Goal: Task Accomplishment & Management: Use online tool/utility

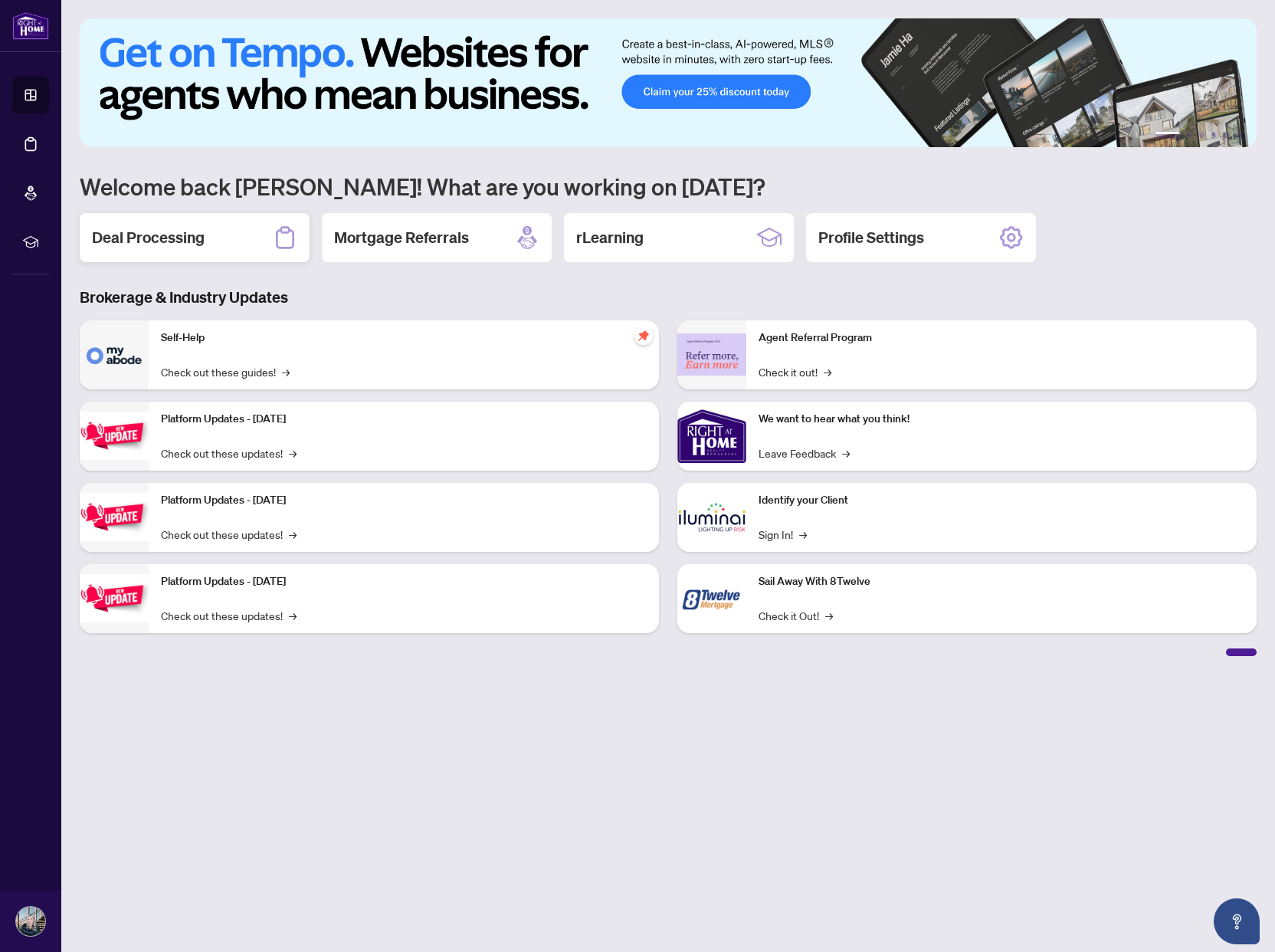
click at [176, 235] on h2 "Deal Processing" at bounding box center [148, 237] width 112 height 21
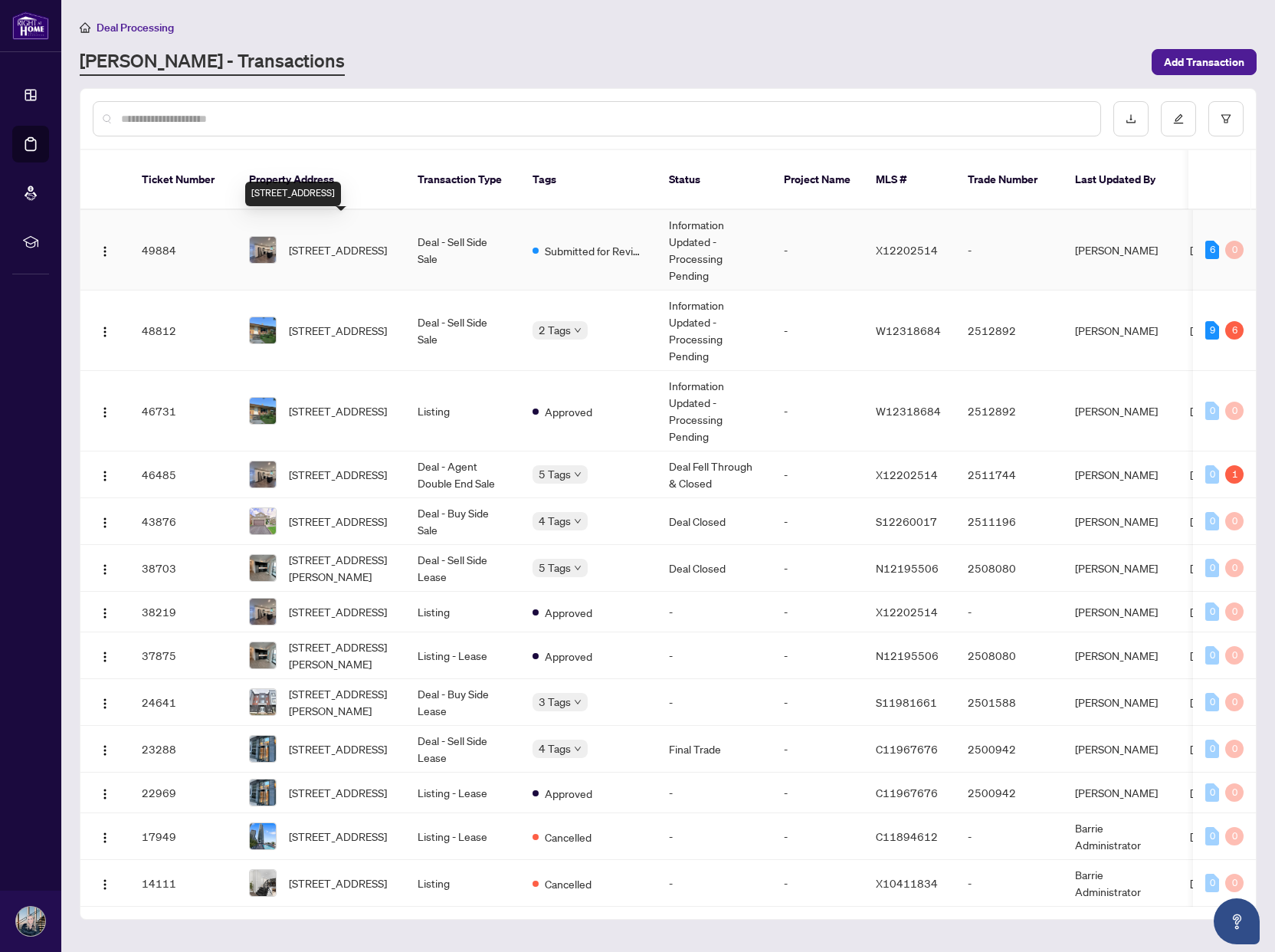
click at [312, 241] on span "[STREET_ADDRESS]" at bounding box center [338, 249] width 98 height 17
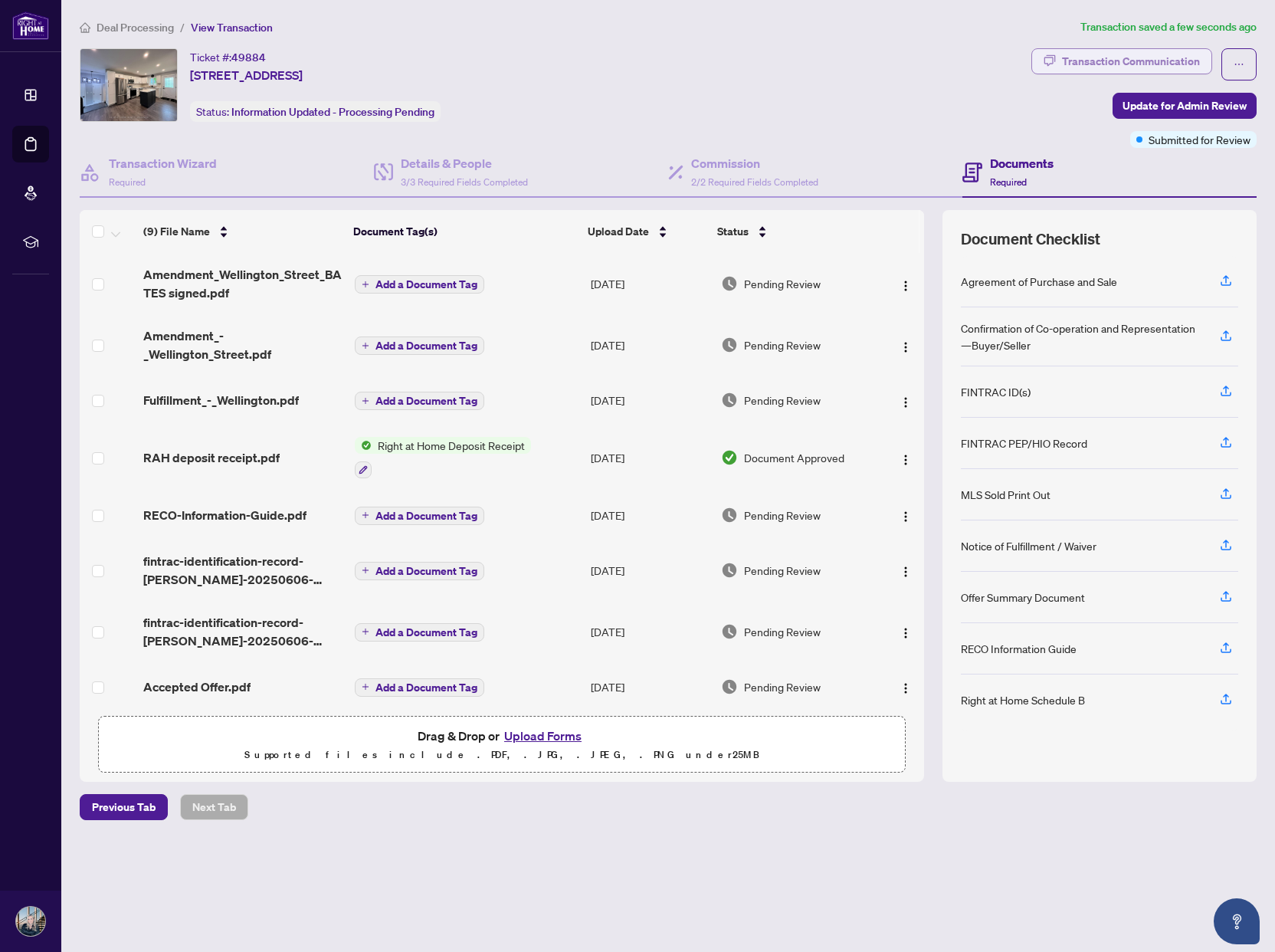
click at [1083, 63] on div "Transaction Communication" at bounding box center [1131, 61] width 138 height 25
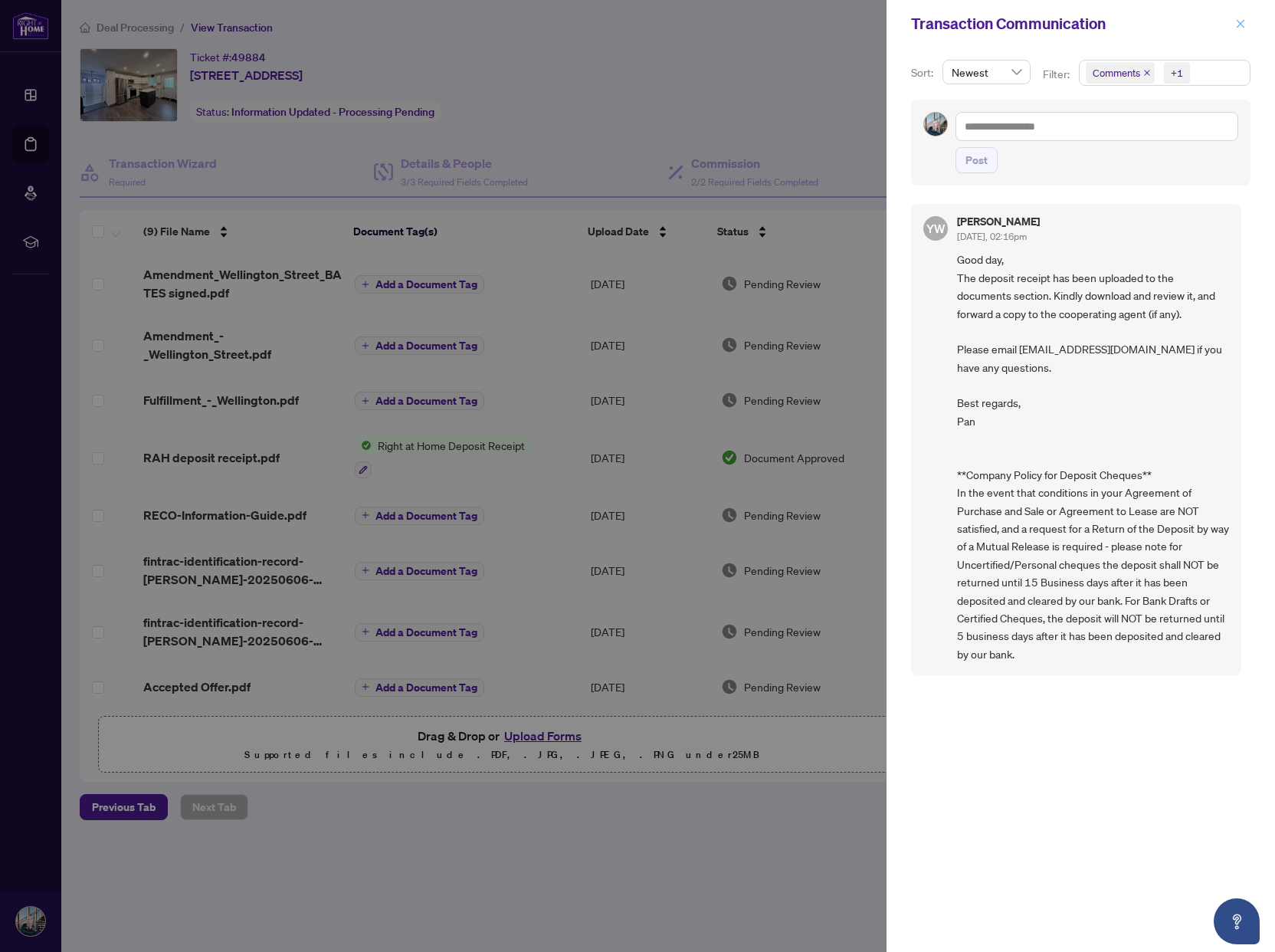
click at [1239, 20] on icon "close" at bounding box center [1241, 24] width 11 height 11
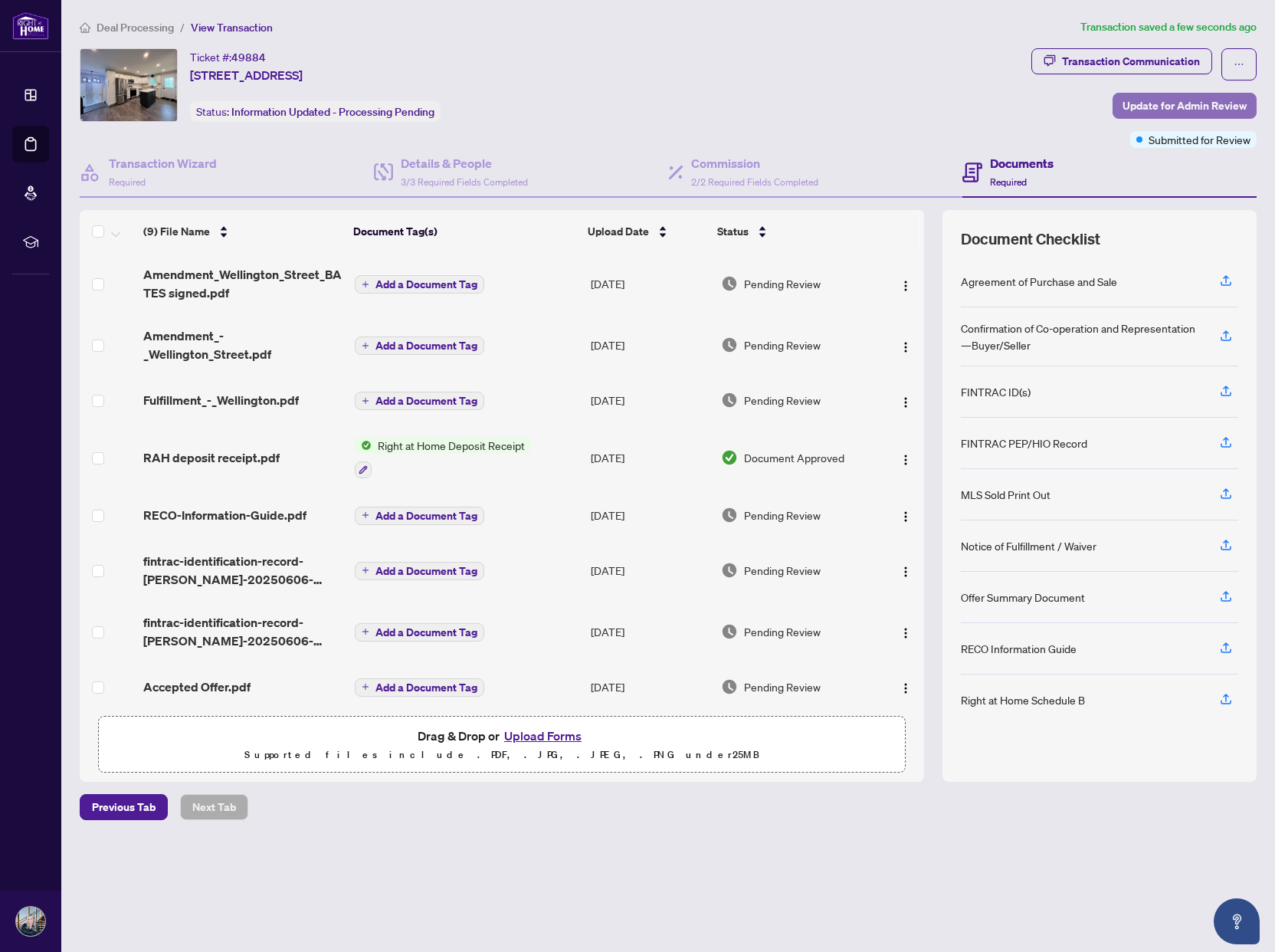
click at [1154, 99] on span "Update for Admin Review" at bounding box center [1184, 106] width 124 height 25
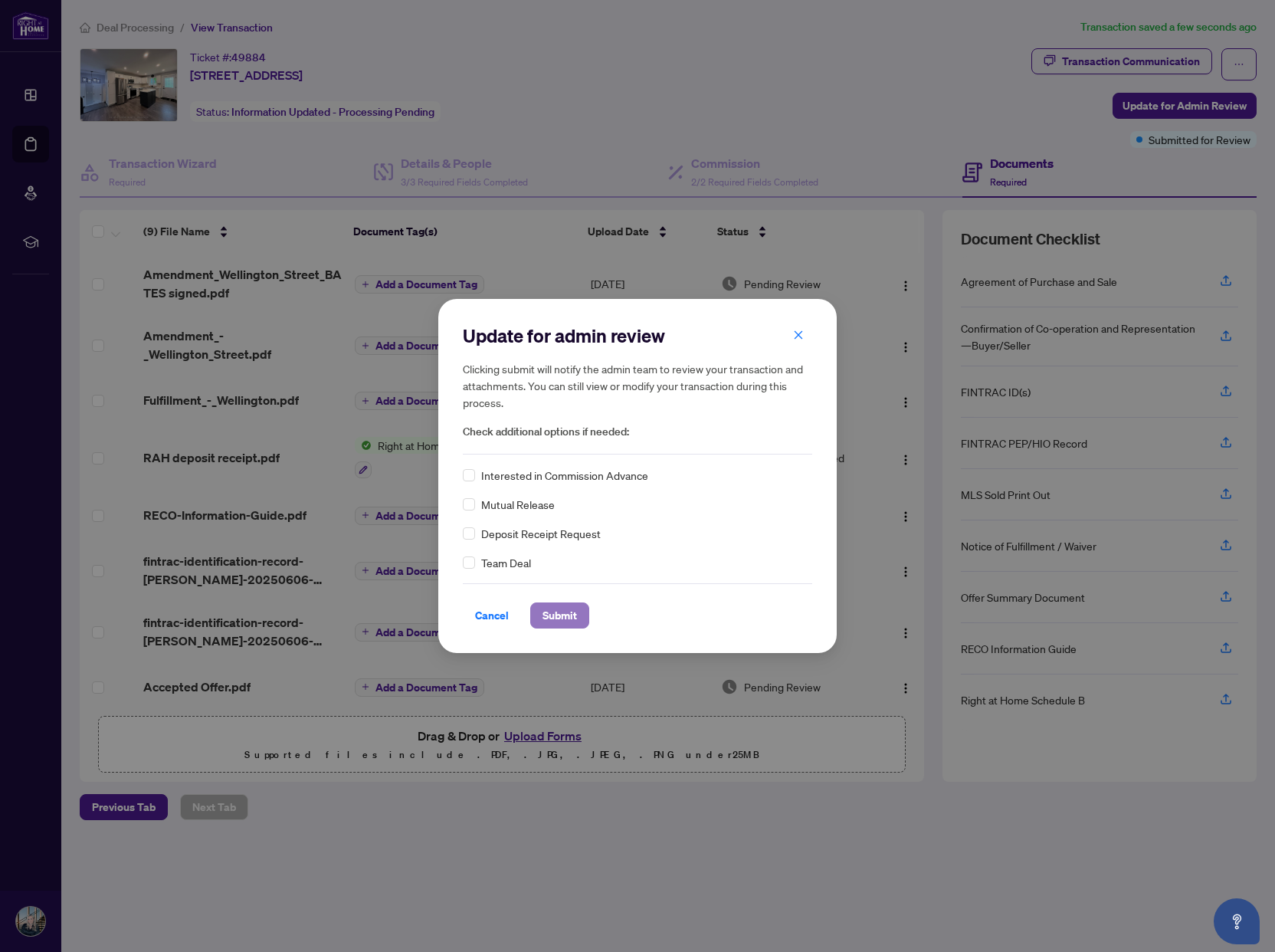
click at [555, 614] on span "Submit" at bounding box center [559, 615] width 34 height 25
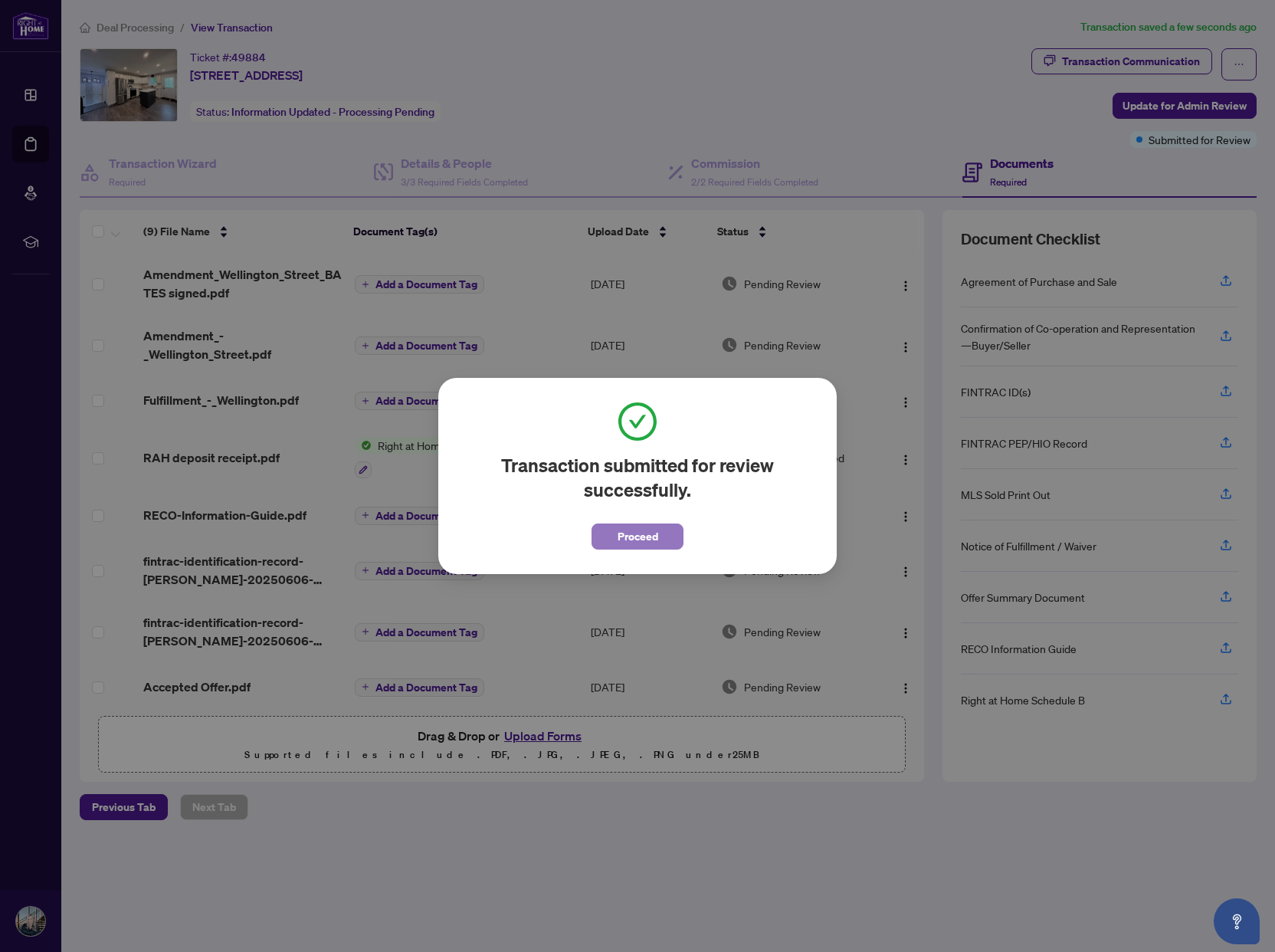
click at [644, 532] on span "Proceed" at bounding box center [638, 536] width 40 height 25
